Goal: Transaction & Acquisition: Purchase product/service

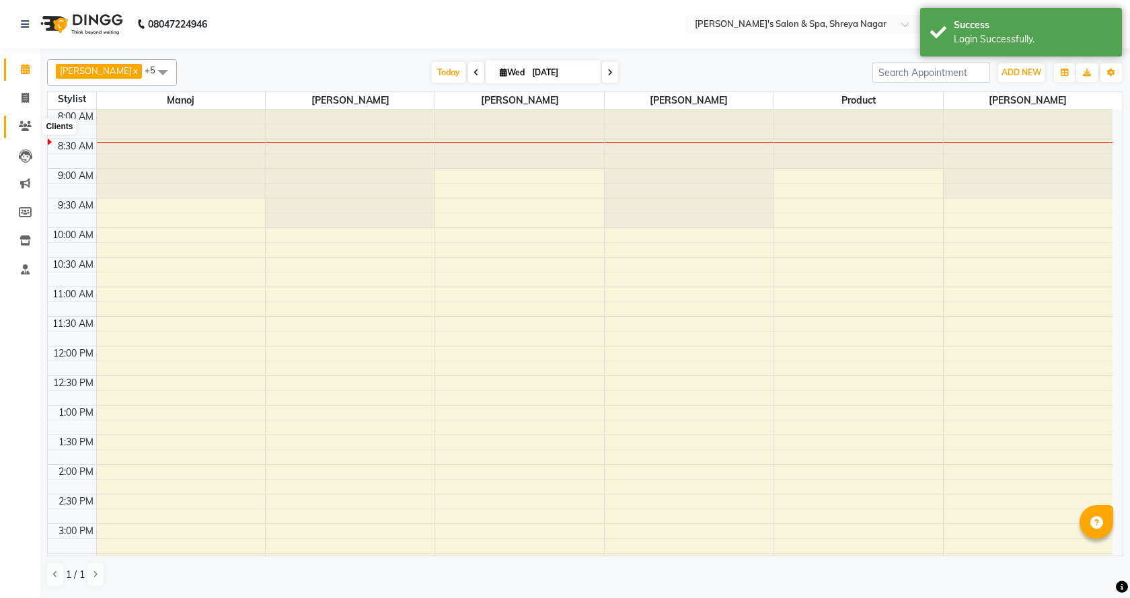
click at [28, 126] on icon at bounding box center [25, 126] width 13 height 10
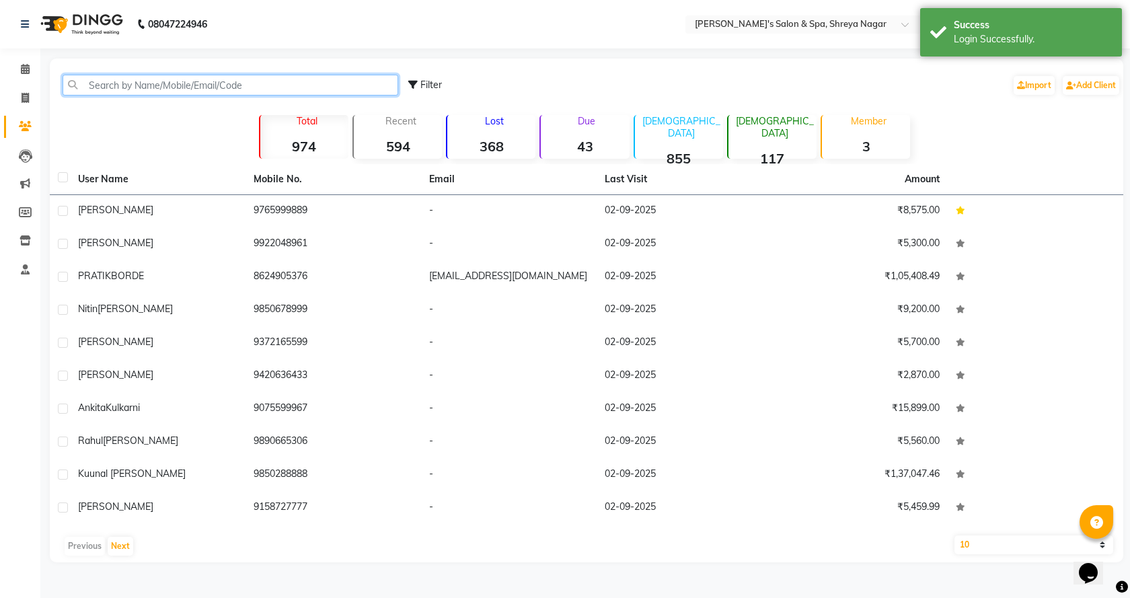
click at [235, 89] on input "text" at bounding box center [231, 85] width 336 height 21
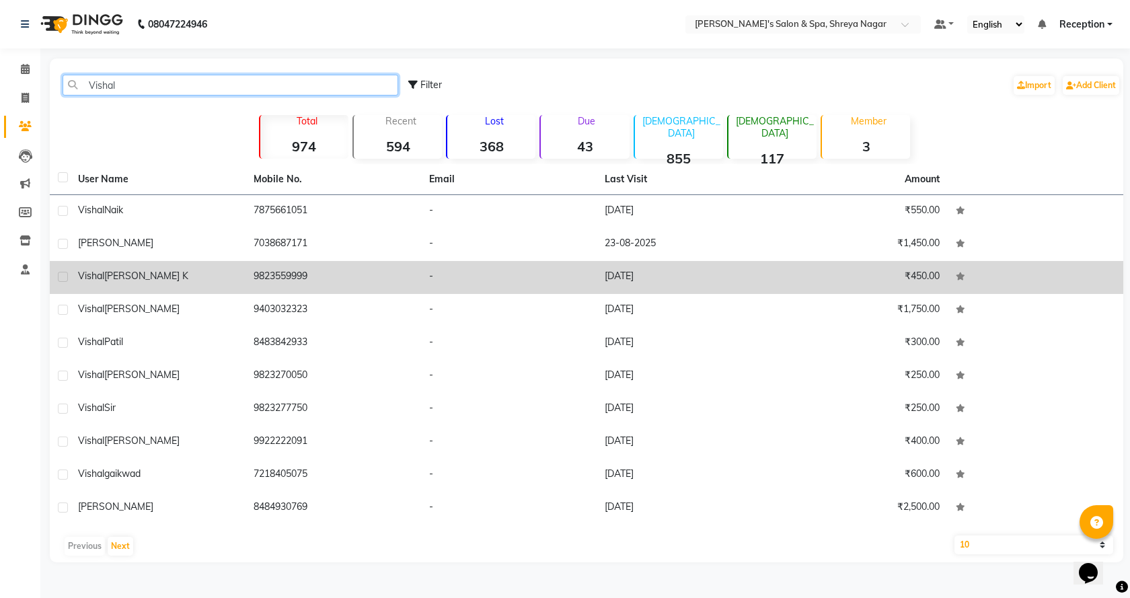
type input "Vishal"
click at [186, 272] on div "[PERSON_NAME] k" at bounding box center [157, 276] width 159 height 14
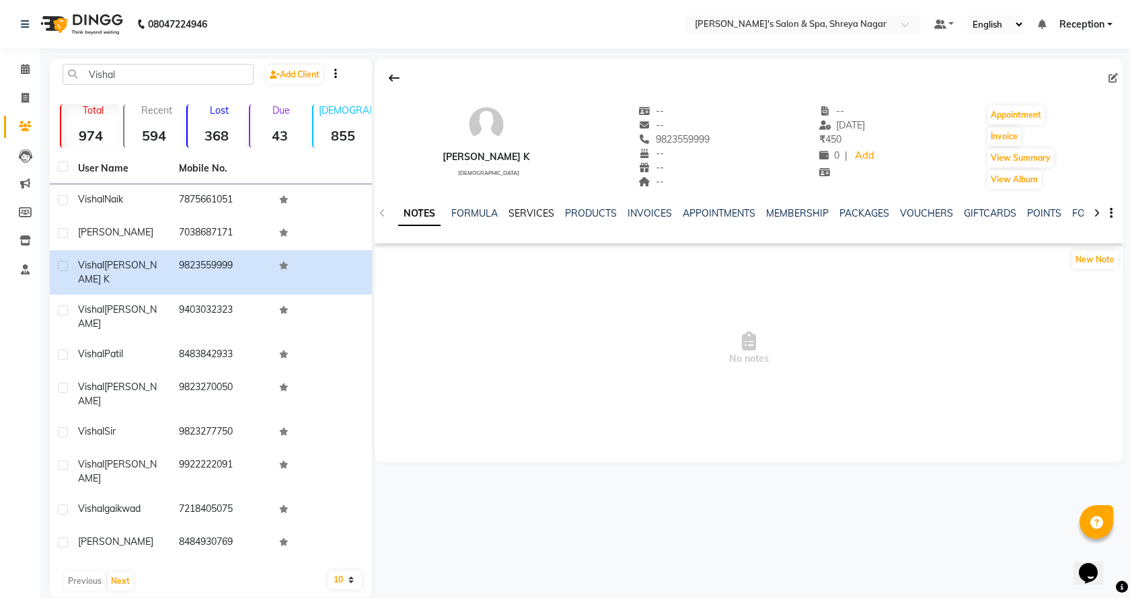
click at [539, 209] on link "SERVICES" at bounding box center [531, 213] width 46 height 12
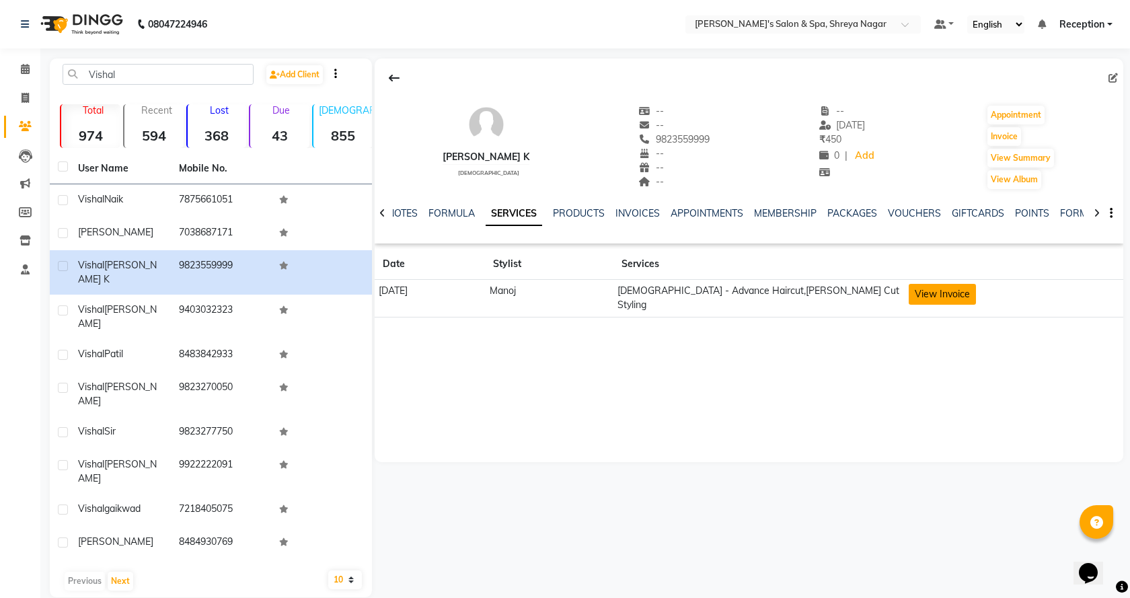
click at [930, 297] on button "View Invoice" at bounding box center [942, 294] width 67 height 21
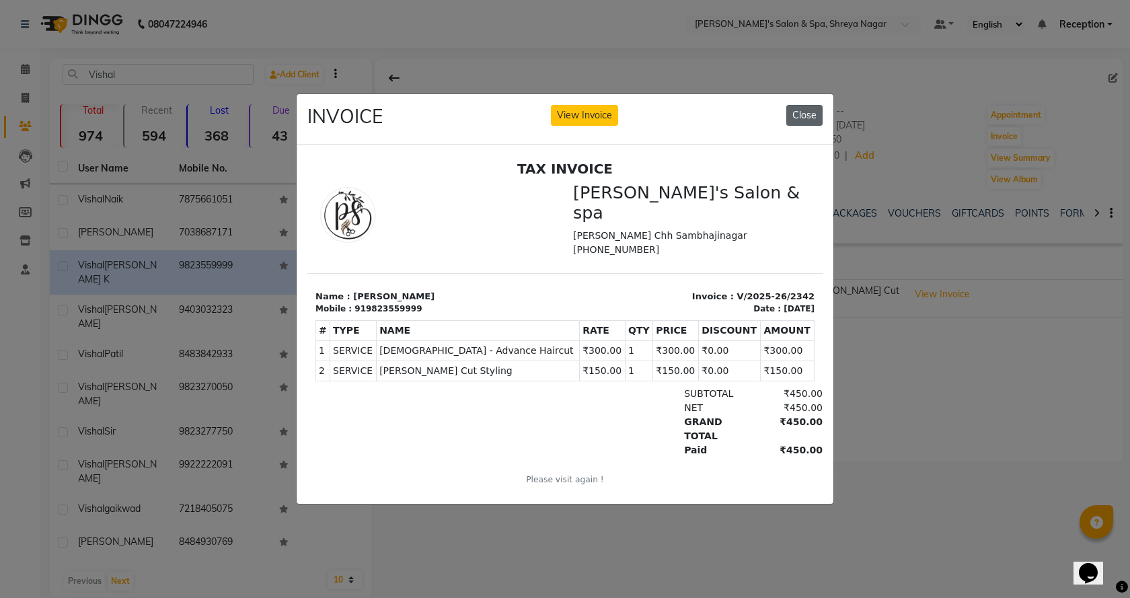
click at [814, 114] on button "Close" at bounding box center [804, 115] width 36 height 21
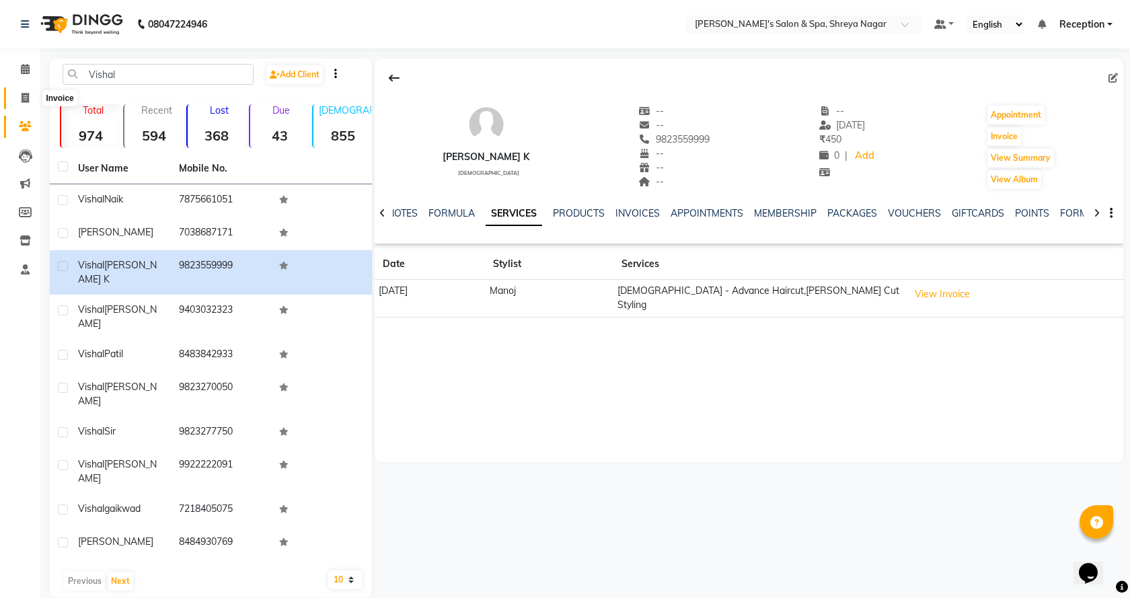
click at [28, 100] on icon at bounding box center [25, 98] width 7 height 10
select select "7591"
select select "service"
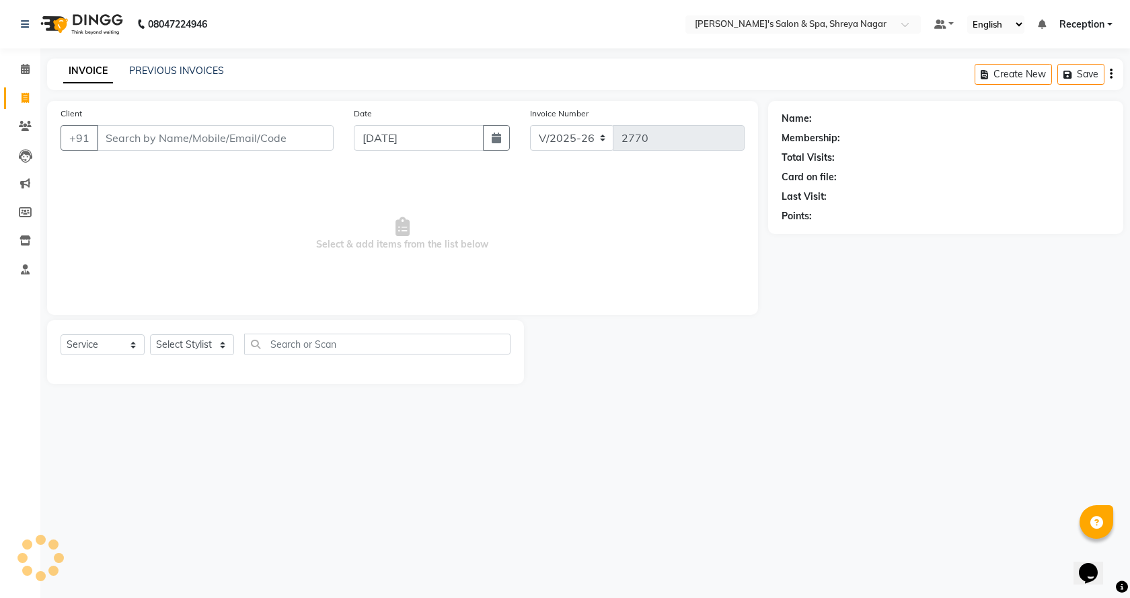
click at [205, 138] on input "Client" at bounding box center [215, 138] width 237 height 26
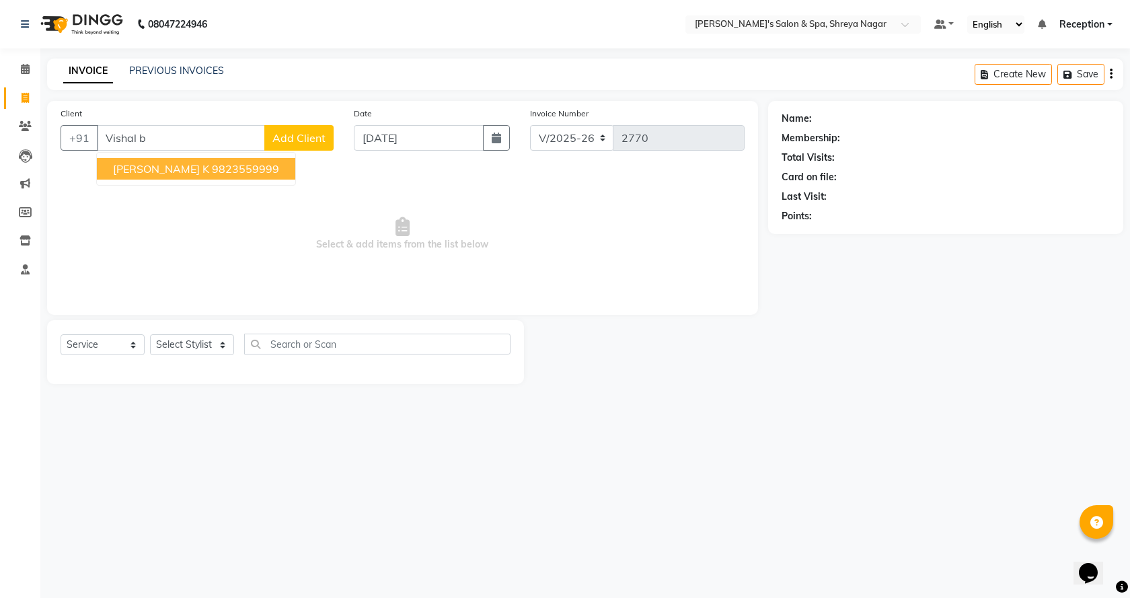
click at [212, 164] on ngb-highlight "9823559999" at bounding box center [245, 168] width 67 height 13
type input "9823559999"
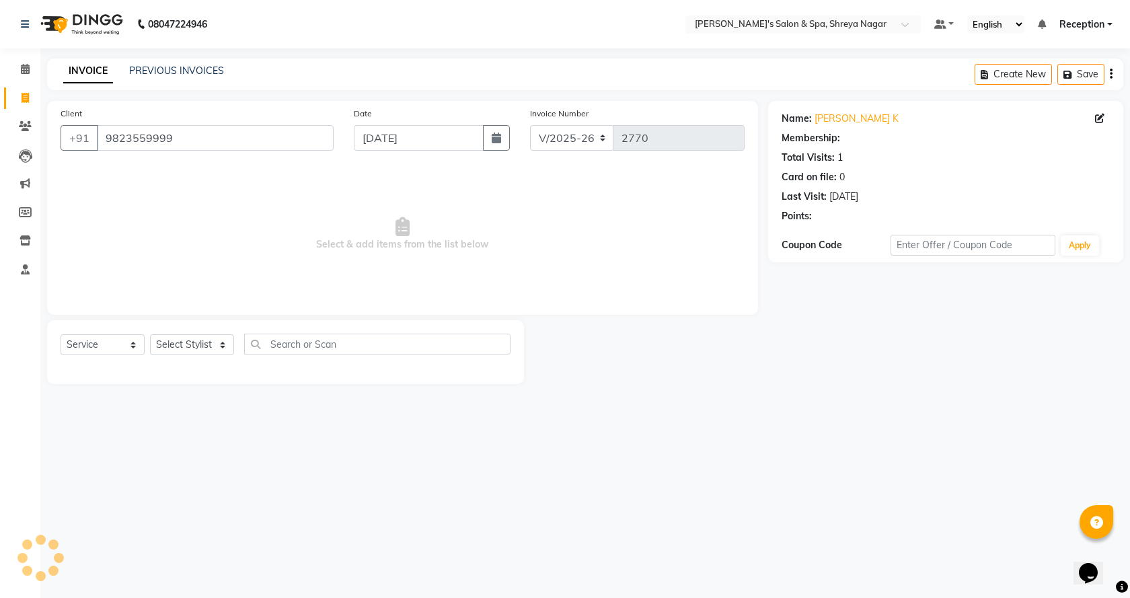
select select "1: Object"
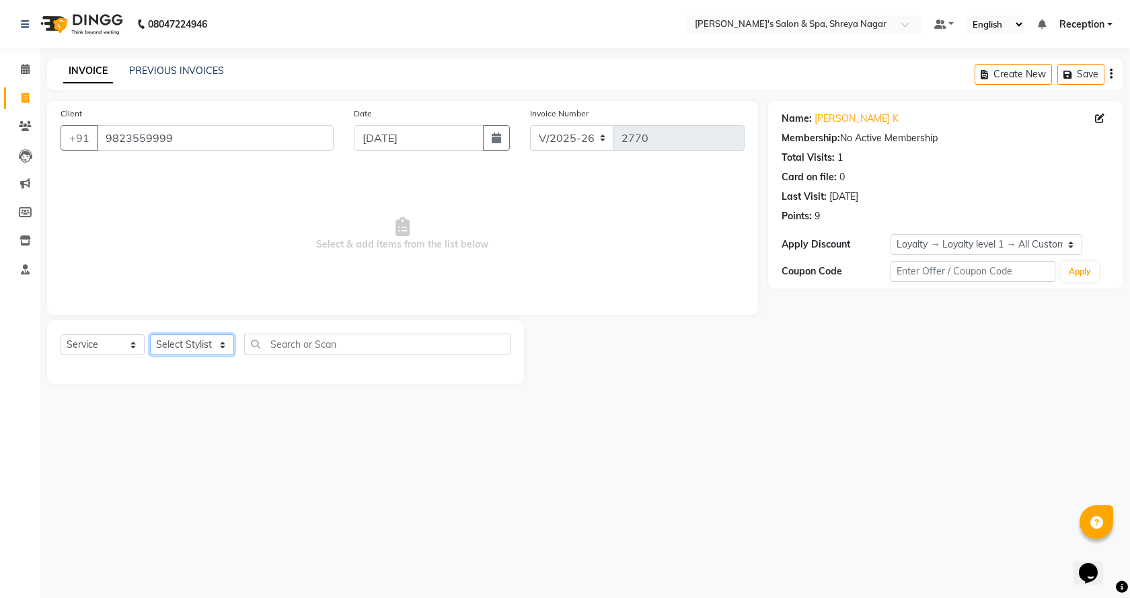
drag, startPoint x: 221, startPoint y: 345, endPoint x: 212, endPoint y: 352, distance: 11.0
click at [221, 345] on select "Select Stylist [PERSON_NAME] [PERSON_NAME] [PERSON_NAME] Product Reception" at bounding box center [192, 344] width 84 height 21
select select "67480"
click at [150, 334] on select "Select Stylist [PERSON_NAME] [PERSON_NAME] [PERSON_NAME] Product Reception" at bounding box center [192, 344] width 84 height 21
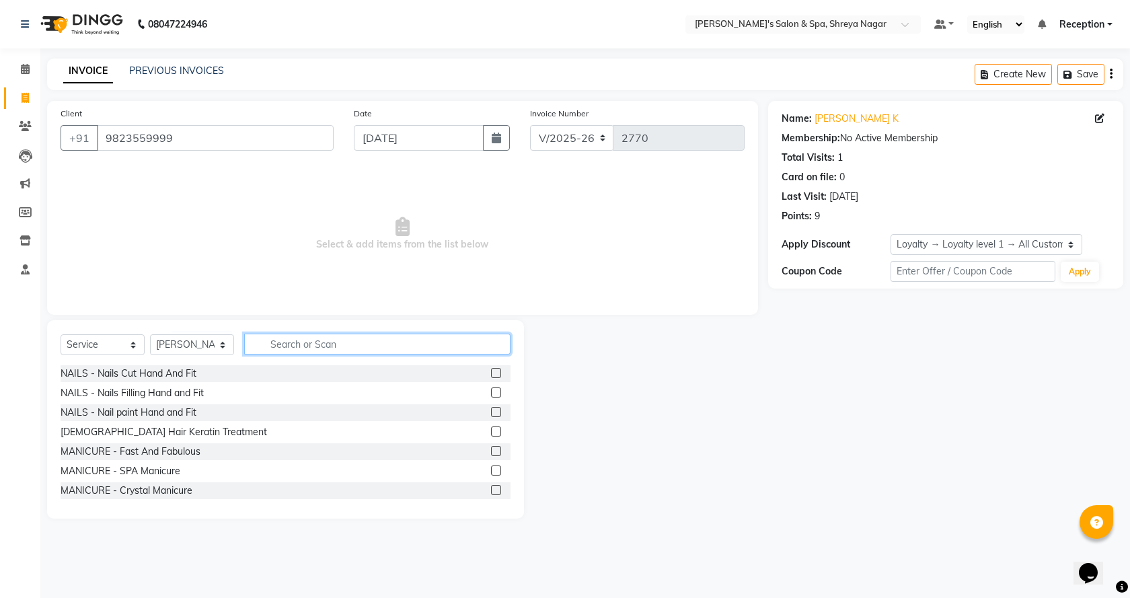
click at [301, 348] on input "text" at bounding box center [377, 344] width 266 height 21
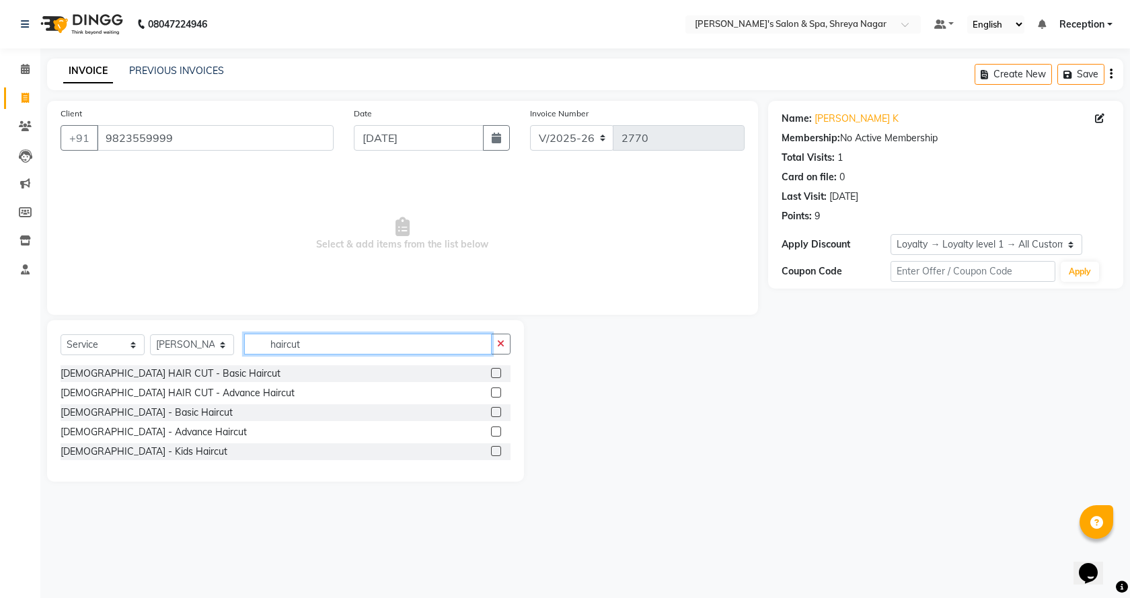
type input "haircut"
click at [500, 429] on label at bounding box center [496, 431] width 10 height 10
click at [500, 429] on input "checkbox" at bounding box center [495, 432] width 9 height 9
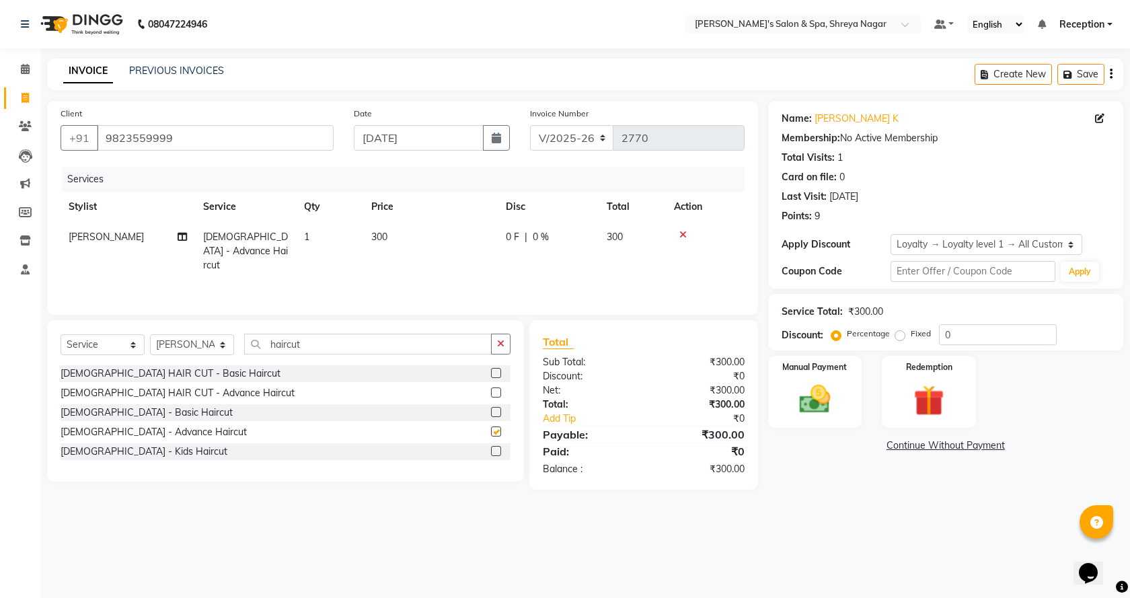
checkbox input "false"
click at [453, 340] on input "haircut" at bounding box center [368, 344] width 248 height 21
type input "h"
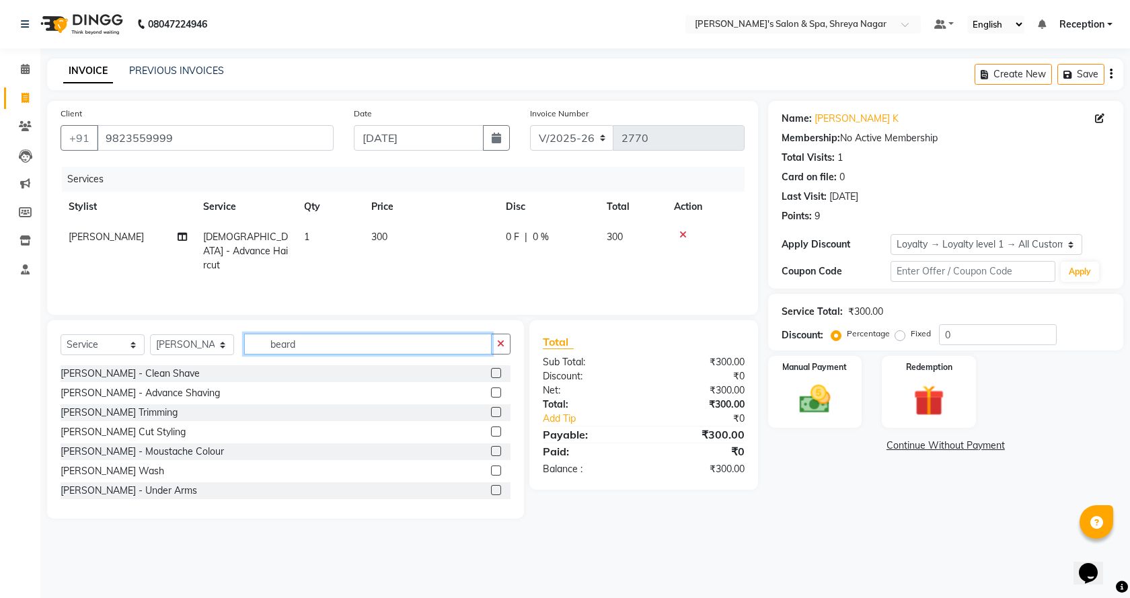
type input "beard"
click at [491, 430] on label at bounding box center [496, 431] width 10 height 10
click at [491, 430] on input "checkbox" at bounding box center [495, 432] width 9 height 9
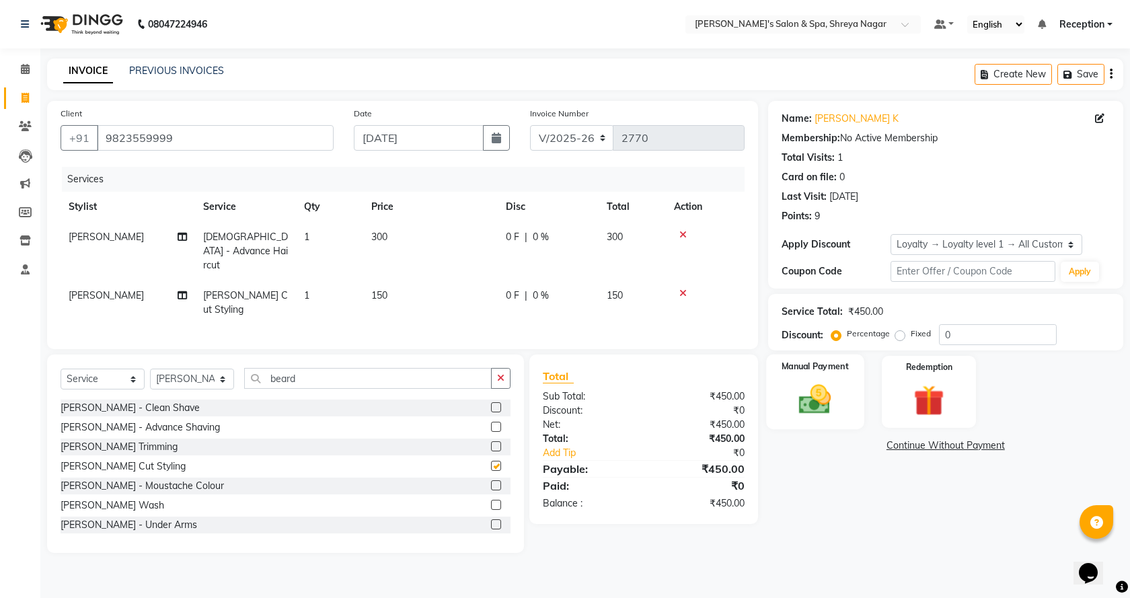
checkbox input "false"
click at [354, 377] on input "beard" at bounding box center [368, 378] width 248 height 21
type input "b"
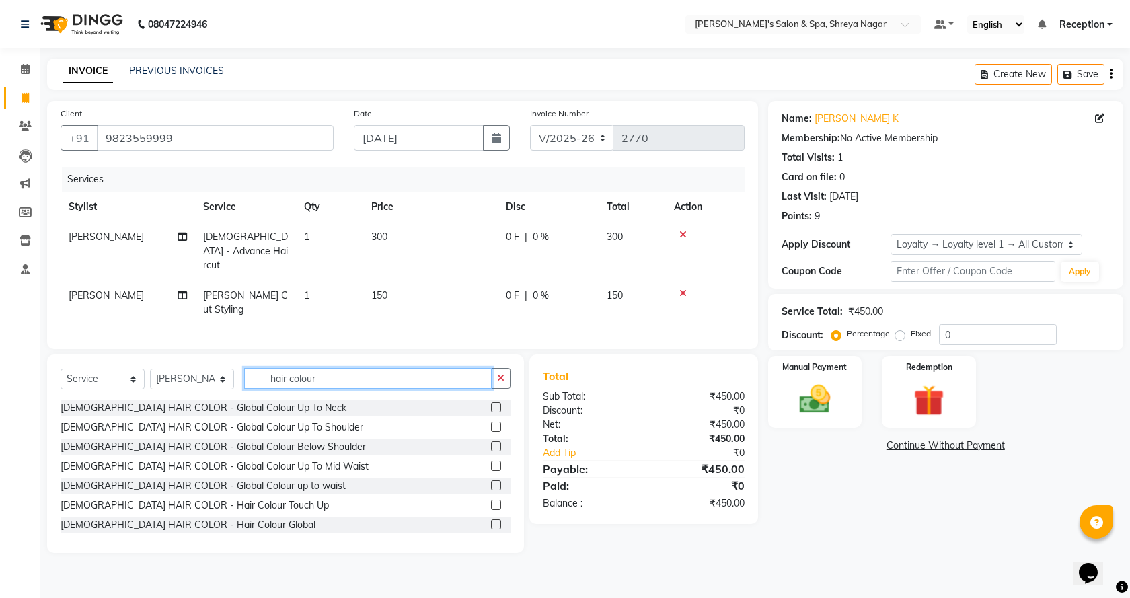
type input "hair colour"
click at [491, 500] on label at bounding box center [496, 505] width 10 height 10
click at [491, 501] on input "checkbox" at bounding box center [495, 505] width 9 height 9
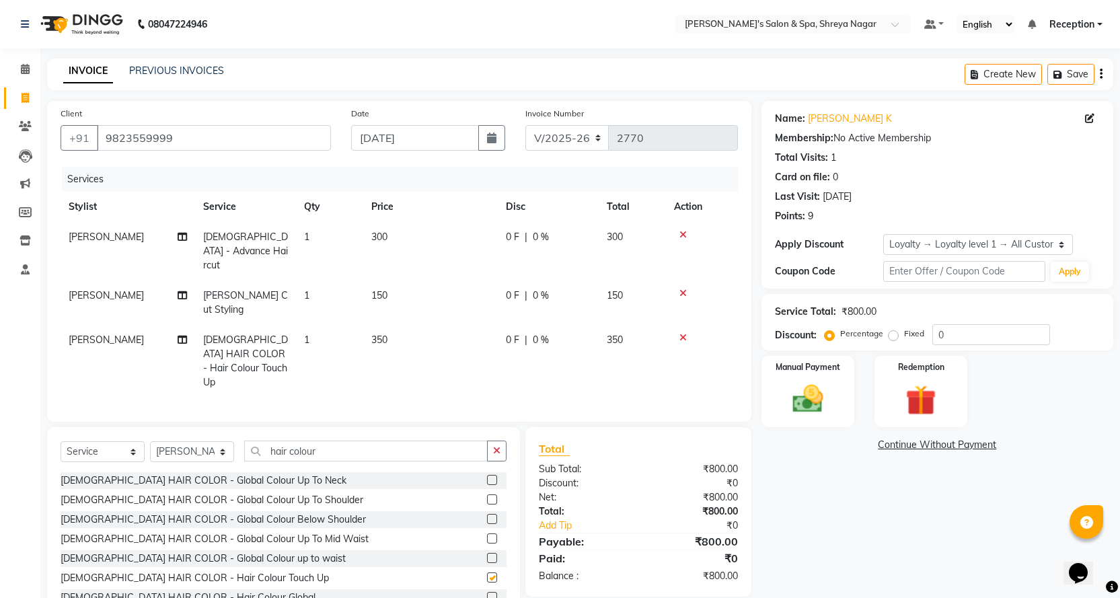
checkbox input "false"
click at [416, 325] on td "350" at bounding box center [430, 361] width 135 height 73
select select "67480"
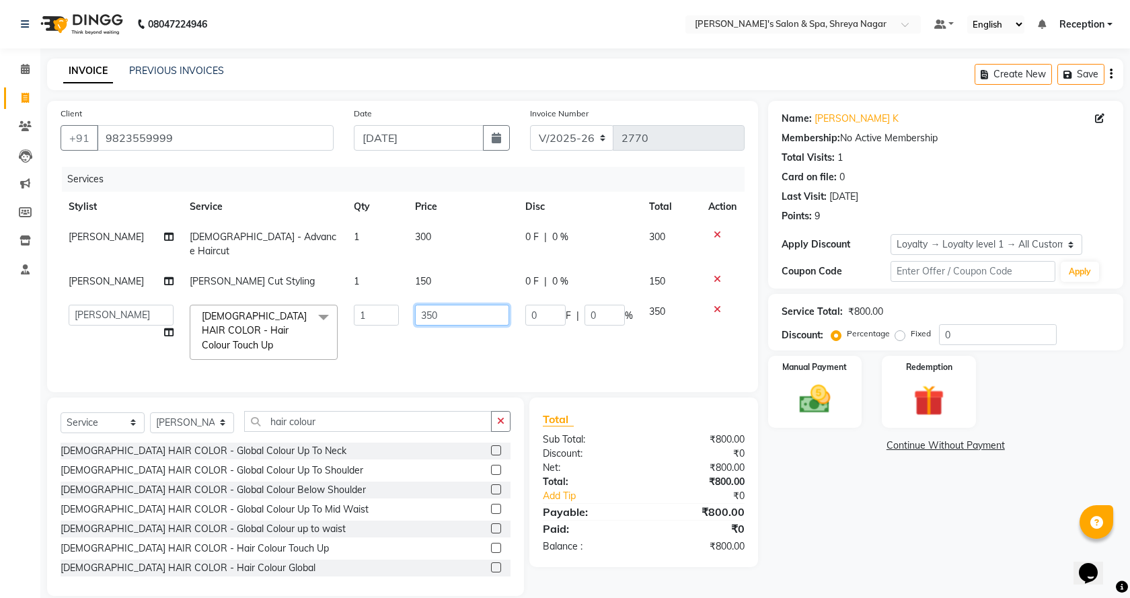
click at [461, 305] on input "350" at bounding box center [462, 315] width 95 height 21
type input "3"
type input "250"
click at [441, 380] on div "Client [PHONE_NUMBER] Date [DATE] Invoice Number V/2025 V/[PHONE_NUMBER] Servic…" at bounding box center [402, 348] width 731 height 495
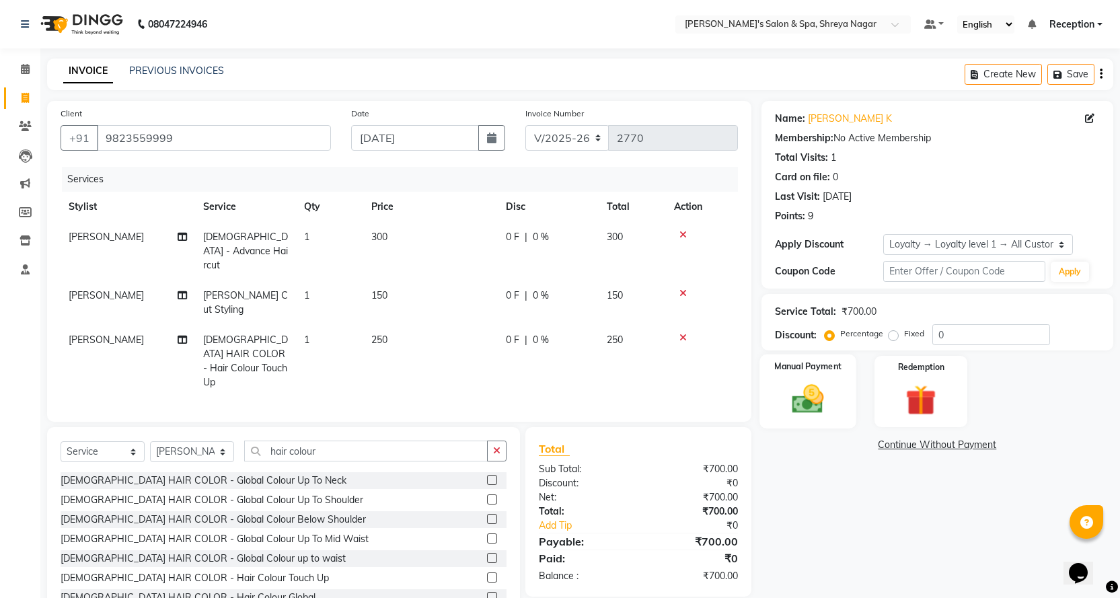
click at [831, 391] on img at bounding box center [808, 399] width 52 height 36
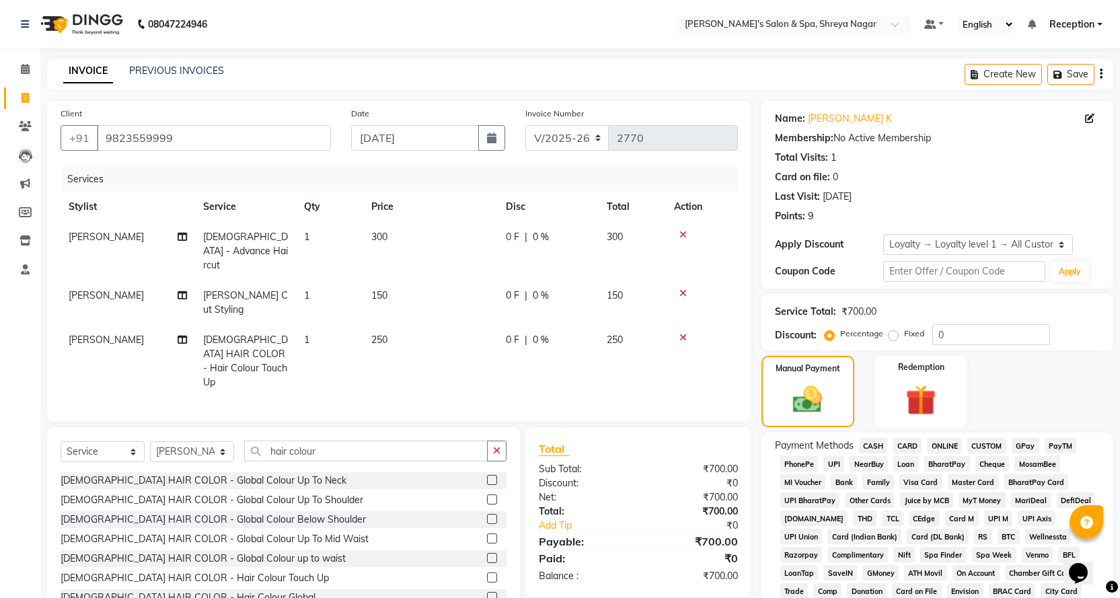
click at [866, 443] on span "CASH" at bounding box center [873, 445] width 29 height 15
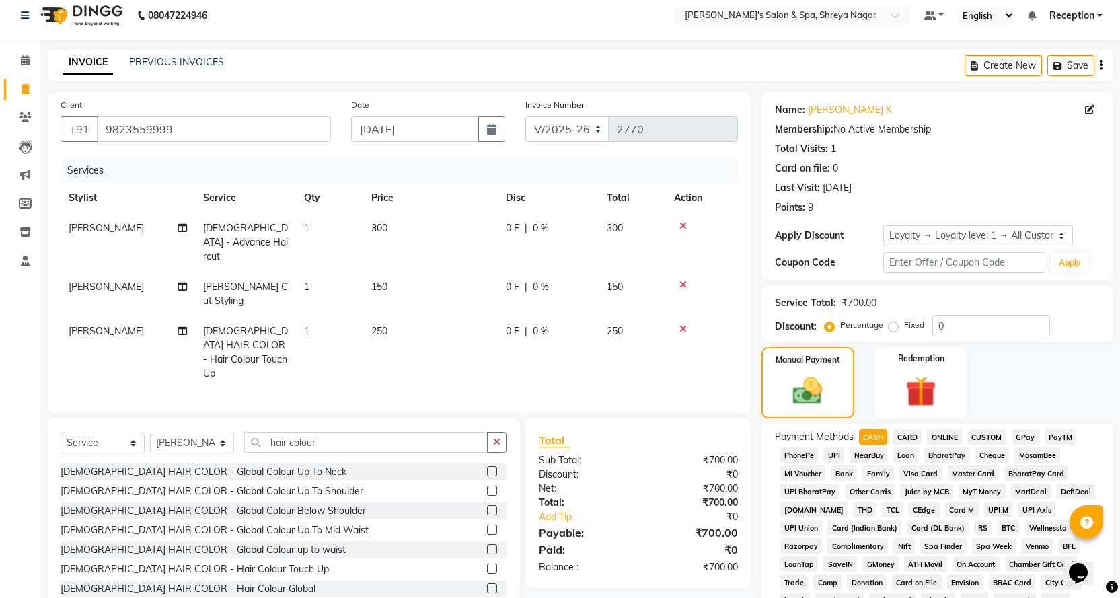
scroll to position [291, 0]
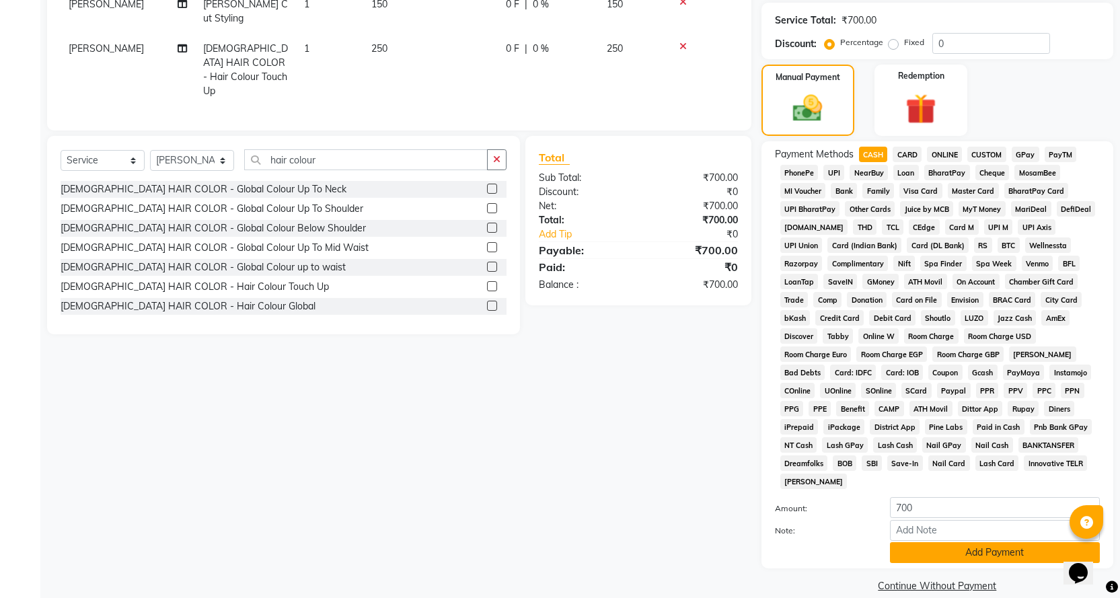
click at [956, 542] on button "Add Payment" at bounding box center [995, 552] width 210 height 21
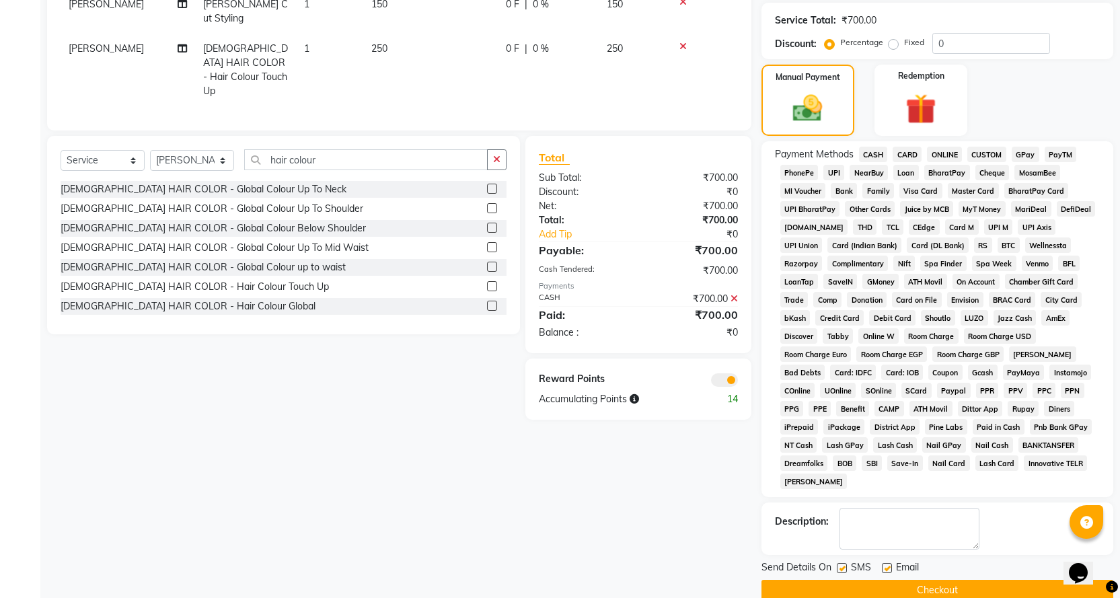
click at [946, 580] on button "Checkout" at bounding box center [937, 590] width 352 height 21
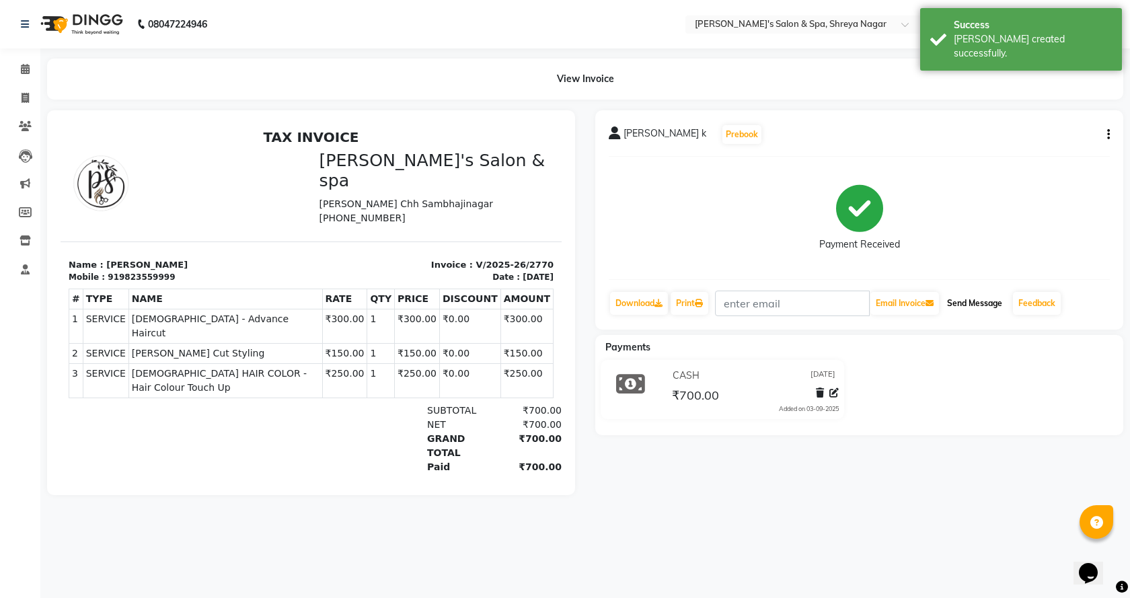
click at [991, 308] on button "Send Message" at bounding box center [975, 303] width 66 height 23
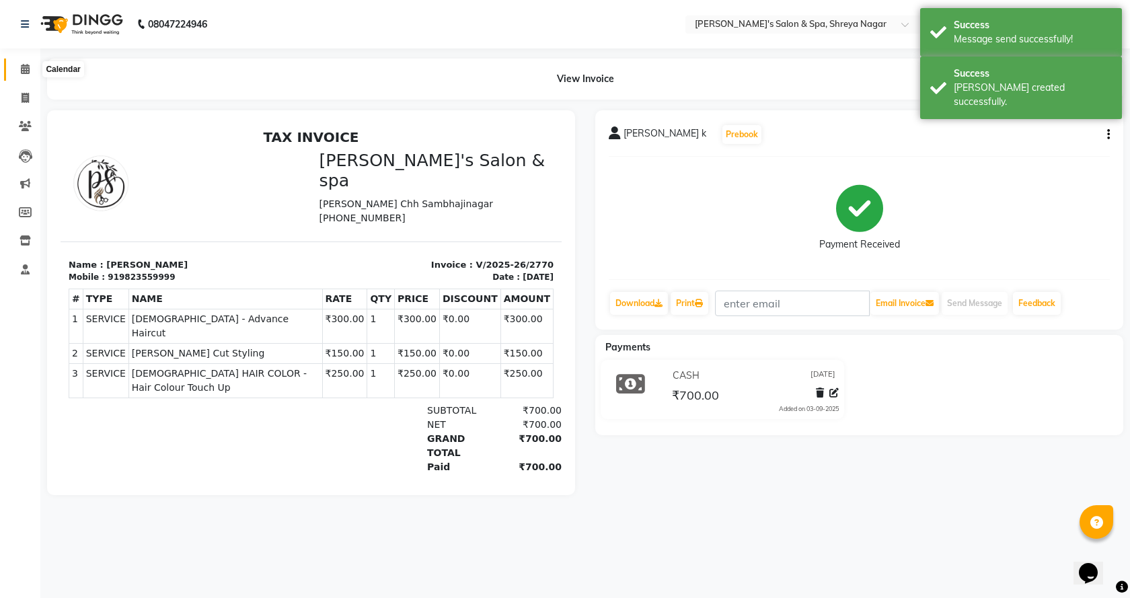
click at [22, 68] on icon at bounding box center [25, 69] width 9 height 10
